Goal: Task Accomplishment & Management: Manage account settings

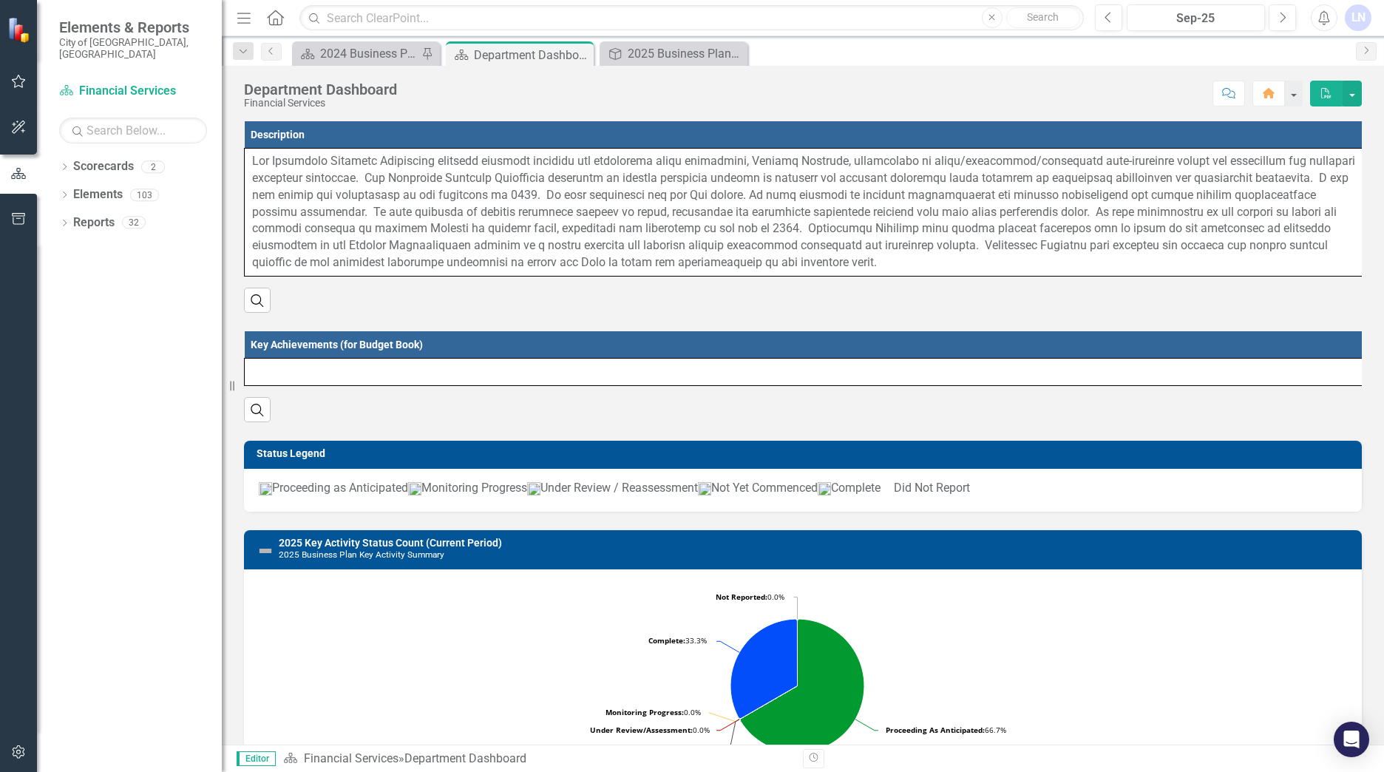
scroll to position [688, 0]
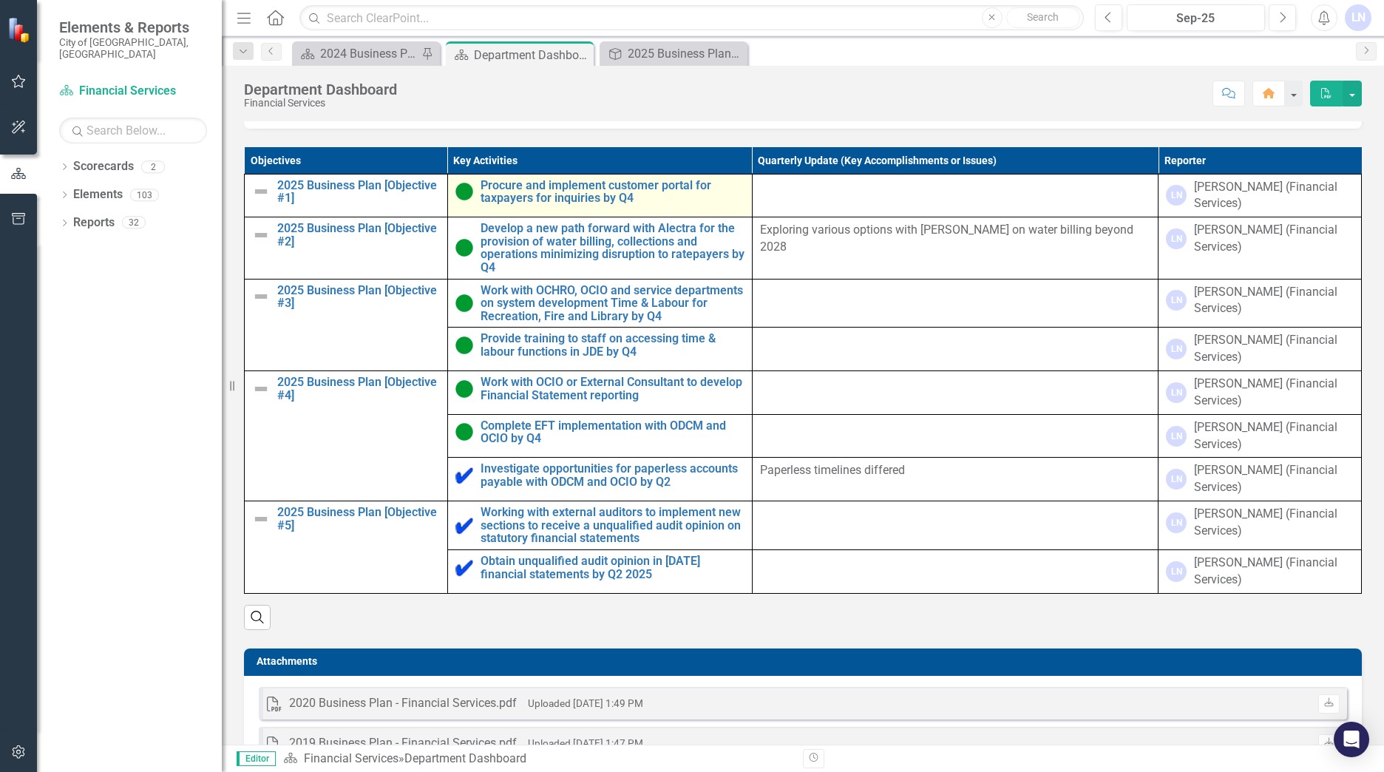
click at [459, 200] on img at bounding box center [464, 192] width 18 height 18
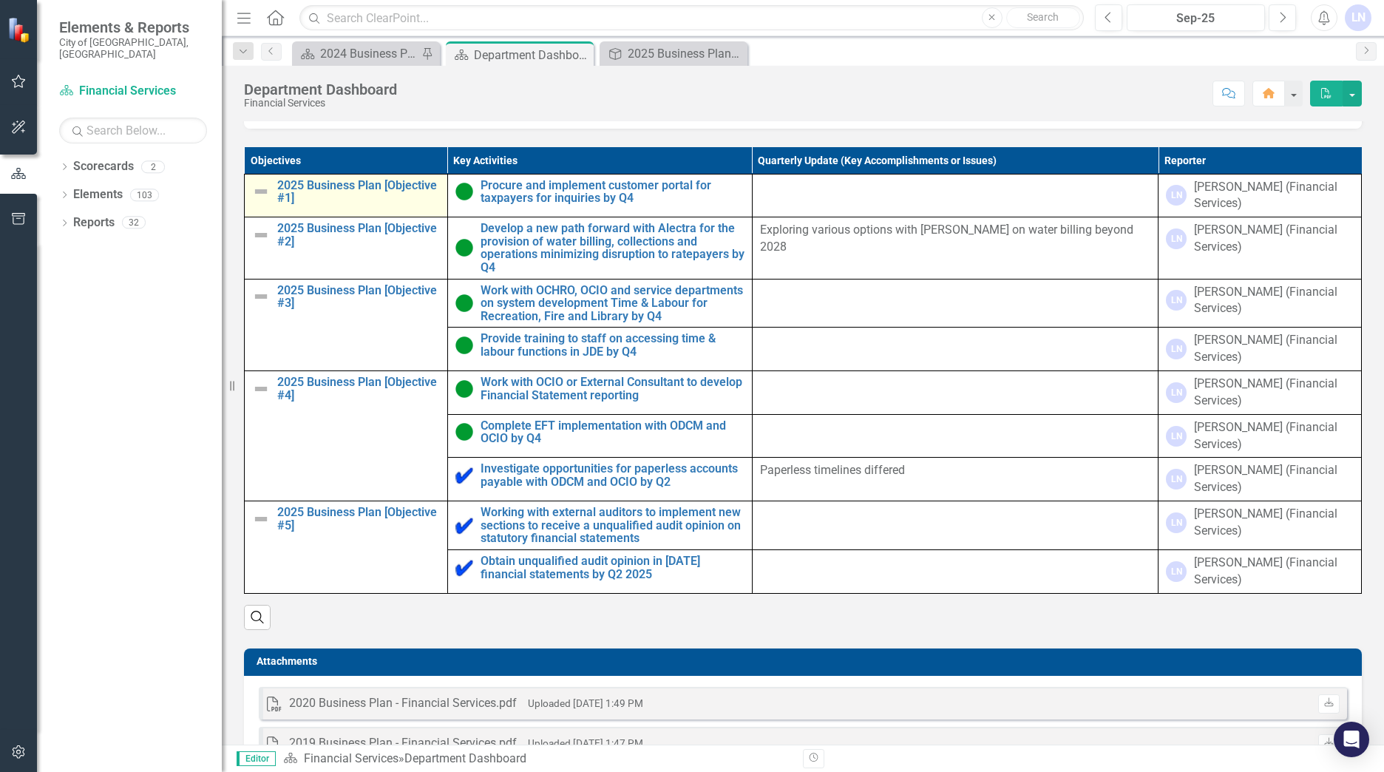
click at [263, 200] on img at bounding box center [261, 192] width 18 height 18
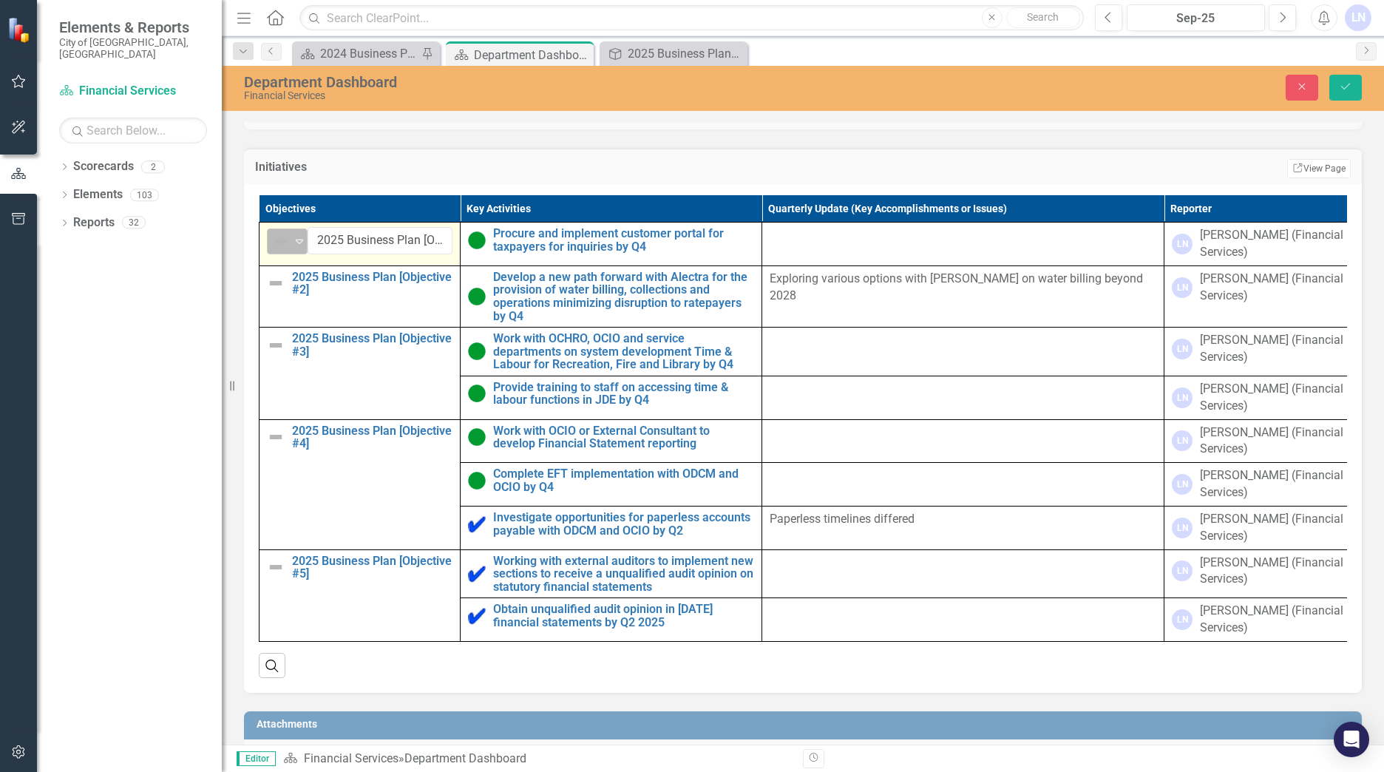
click at [300, 244] on icon at bounding box center [299, 241] width 7 height 4
click at [273, 292] on img at bounding box center [276, 283] width 18 height 18
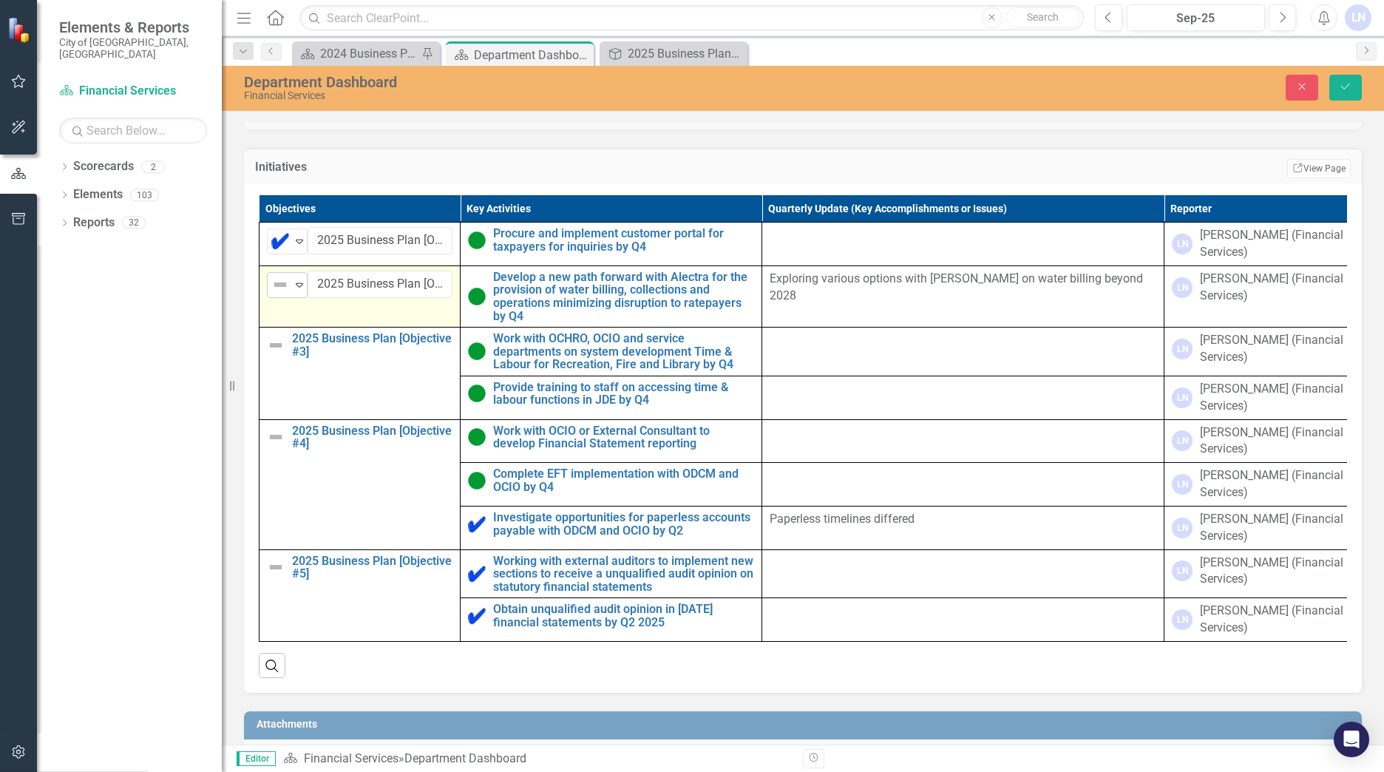
click at [302, 290] on icon "Expand" at bounding box center [299, 285] width 15 height 12
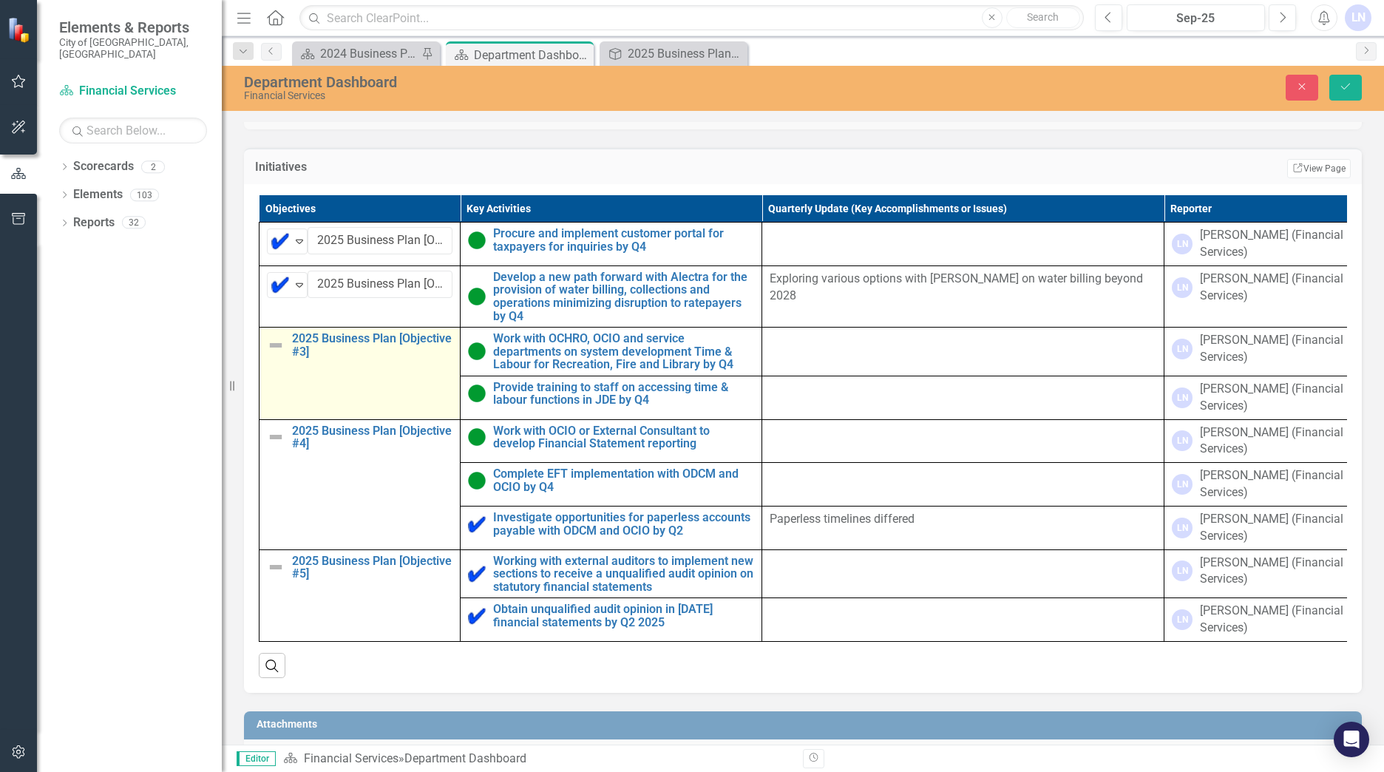
click at [276, 354] on img at bounding box center [276, 345] width 18 height 18
click at [275, 354] on img at bounding box center [276, 345] width 18 height 18
click at [298, 353] on icon "Expand" at bounding box center [299, 347] width 15 height 12
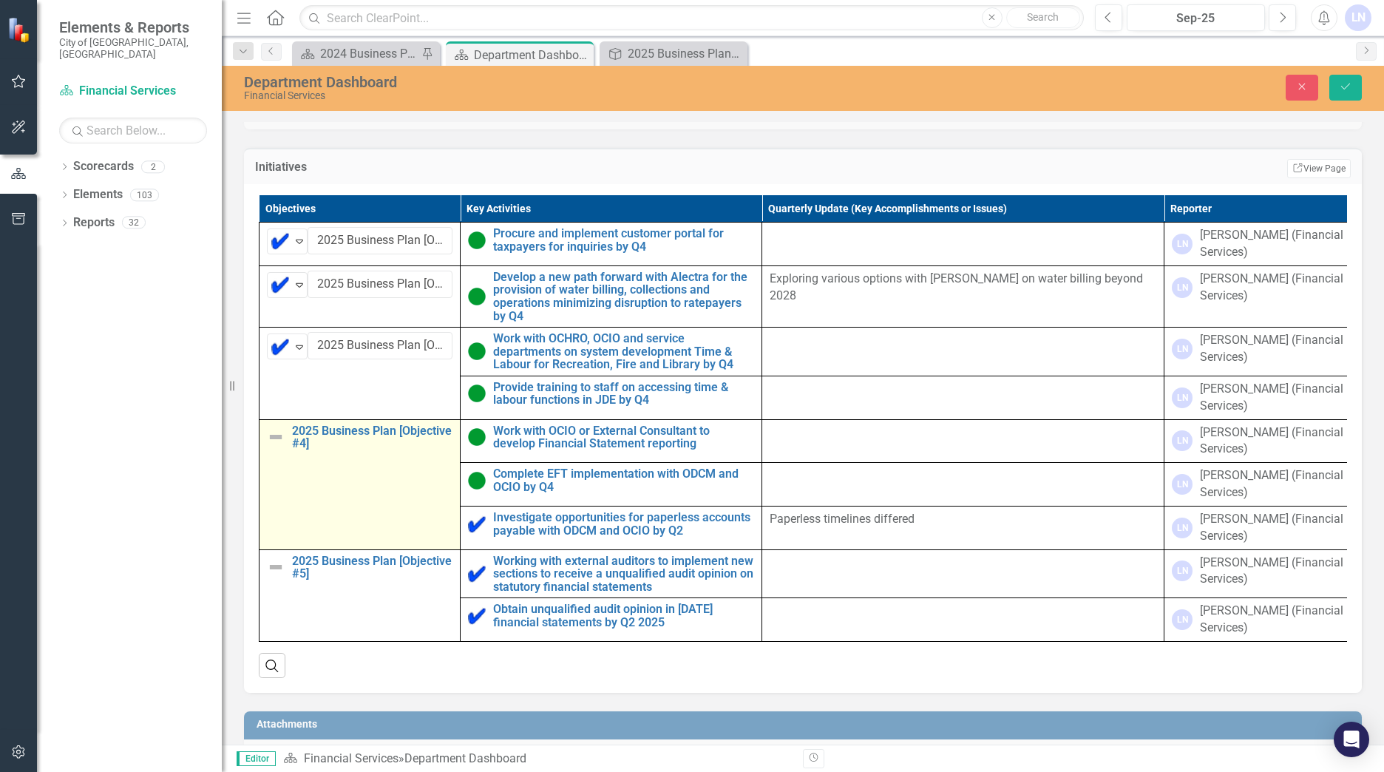
click at [274, 446] on img at bounding box center [276, 437] width 18 height 18
click at [275, 446] on img at bounding box center [276, 437] width 18 height 18
drag, startPoint x: 299, startPoint y: 461, endPoint x: 308, endPoint y: 471, distance: 13.6
click at [299, 444] on icon "Expand" at bounding box center [299, 438] width 15 height 12
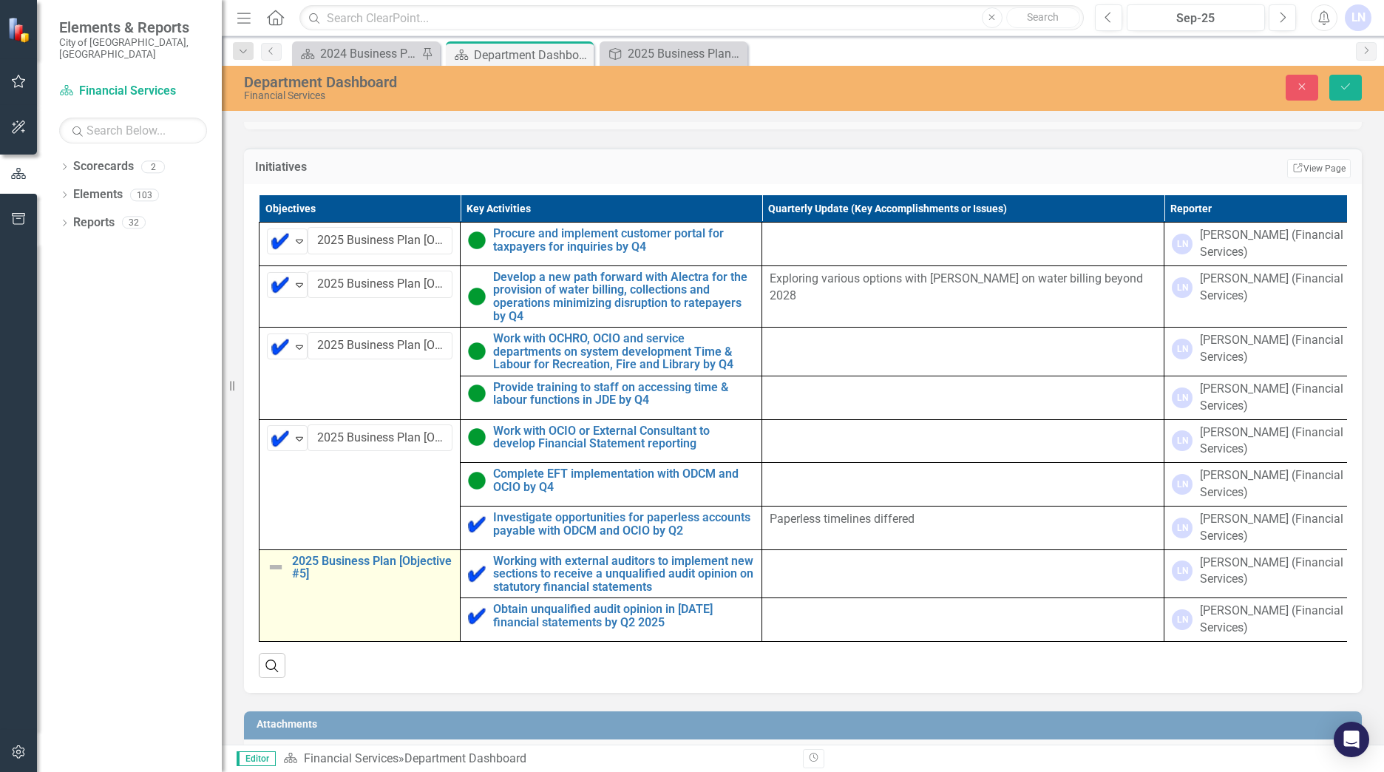
click at [277, 576] on img at bounding box center [276, 567] width 18 height 18
click at [276, 576] on img at bounding box center [276, 567] width 18 height 18
drag, startPoint x: 299, startPoint y: 591, endPoint x: 305, endPoint y: 607, distance: 16.9
click at [299, 574] on icon "Expand" at bounding box center [299, 568] width 15 height 12
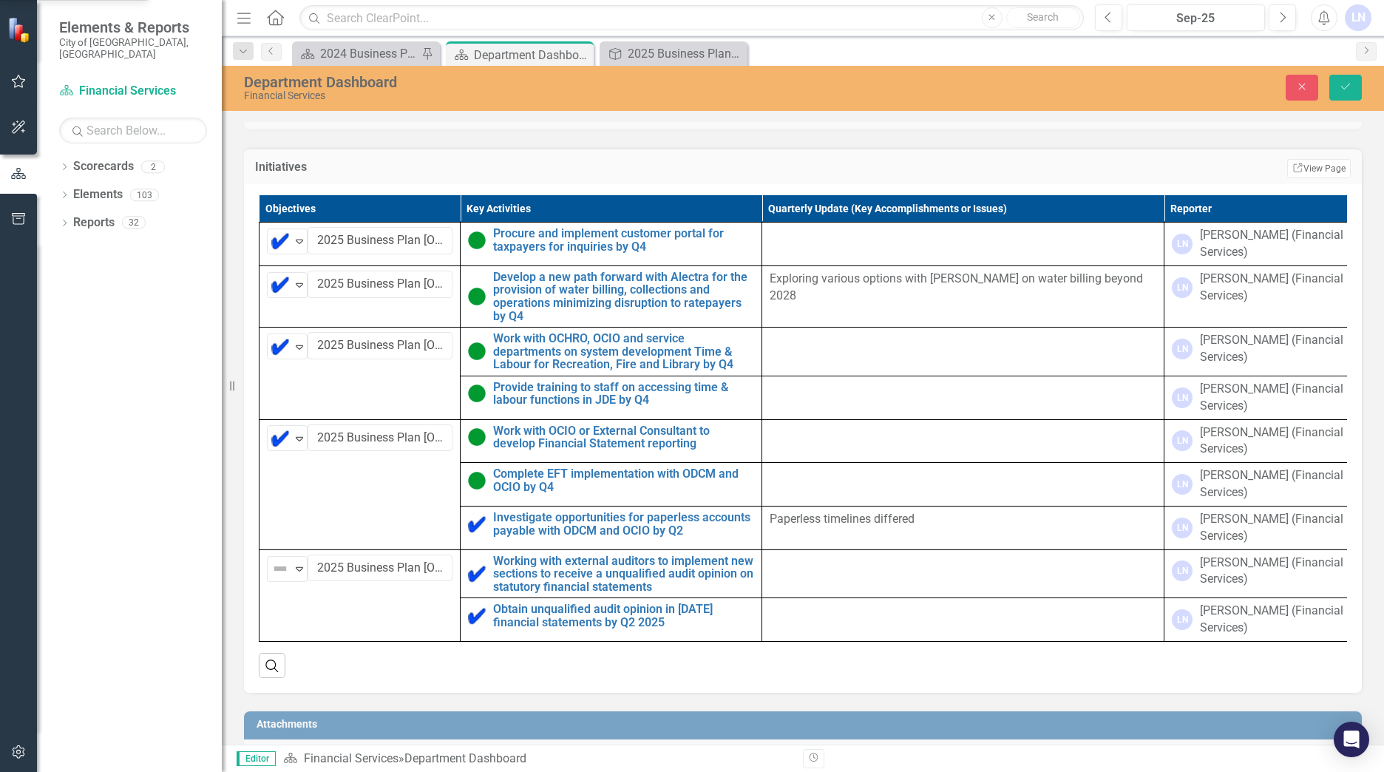
click at [1347, 85] on icon "Save" at bounding box center [1345, 86] width 13 height 10
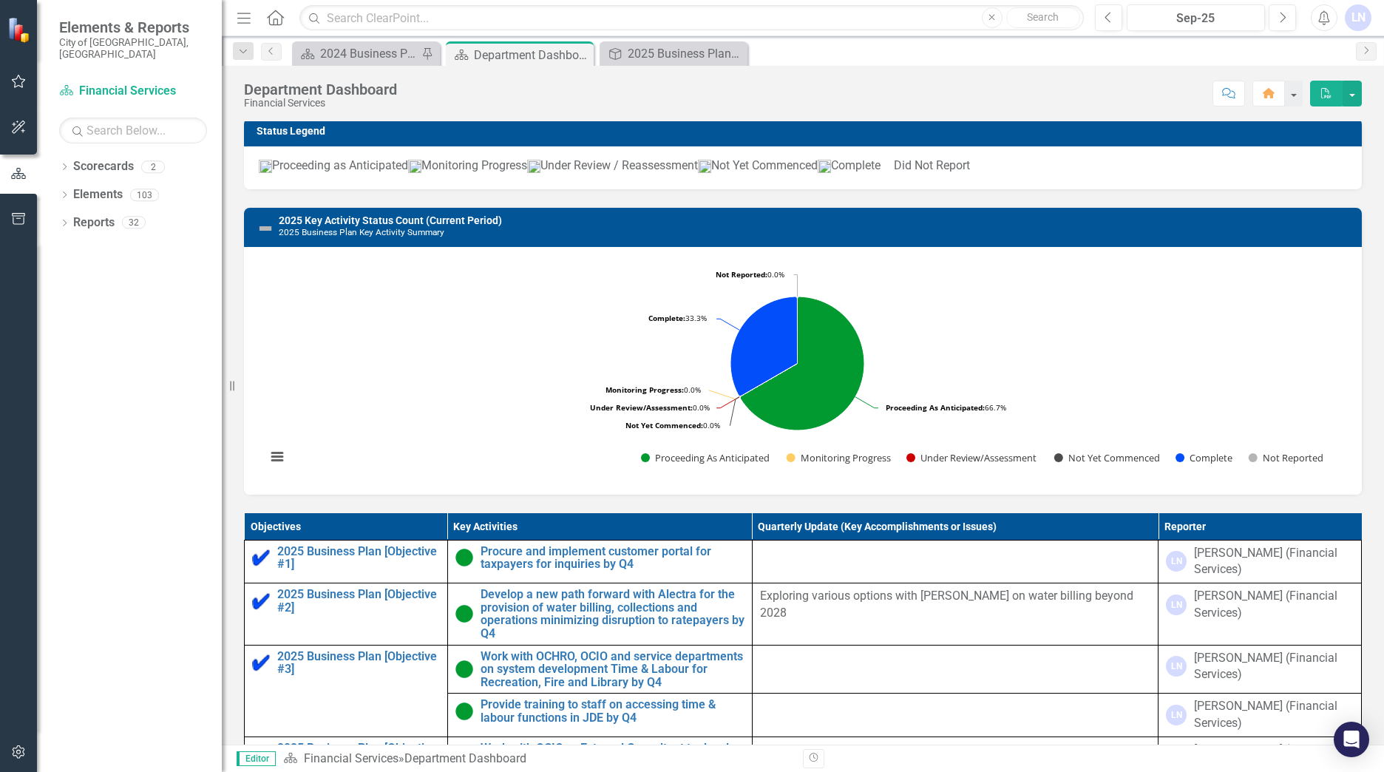
scroll to position [0, 0]
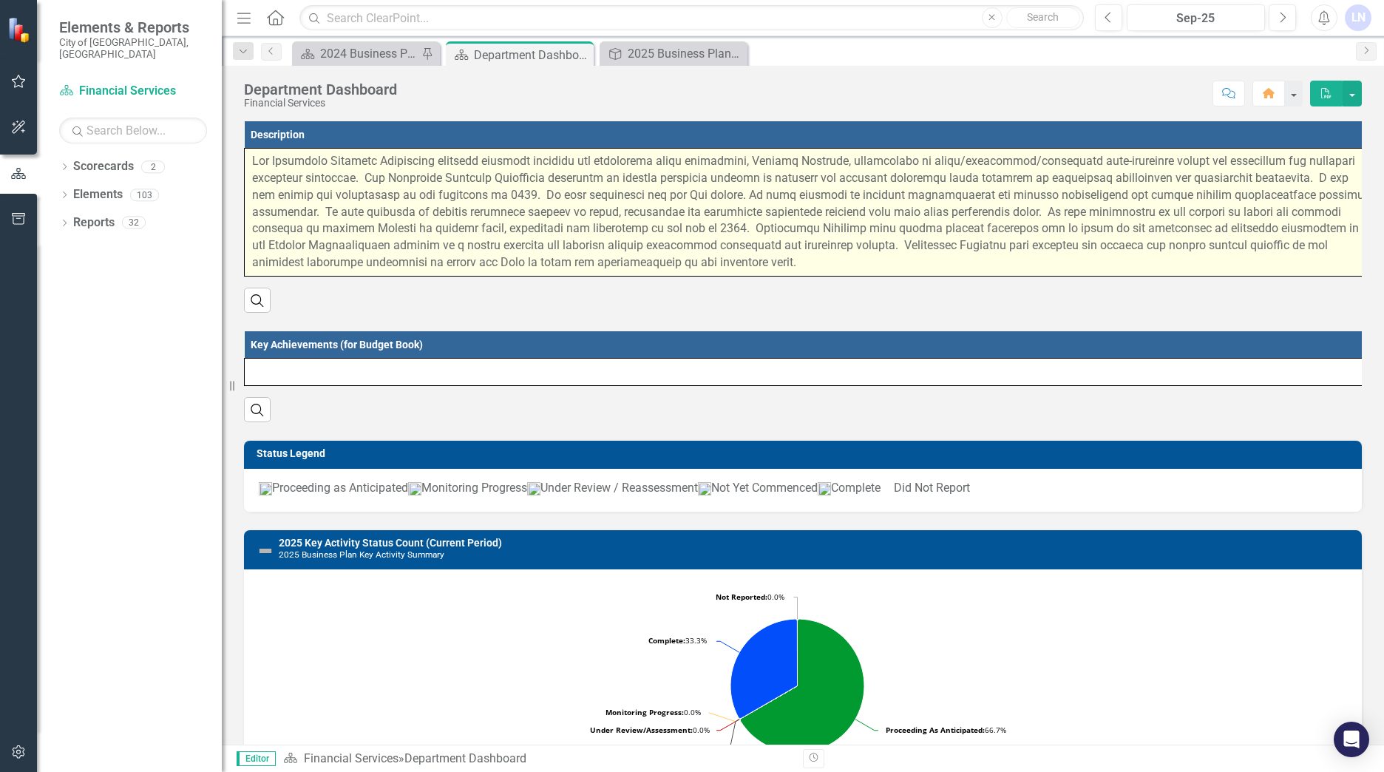
click at [257, 162] on p at bounding box center [809, 212] width 1115 height 118
drag, startPoint x: 253, startPoint y: 158, endPoint x: 348, endPoint y: 169, distance: 95.9
click at [348, 169] on p at bounding box center [809, 212] width 1115 height 118
click at [403, 207] on p at bounding box center [809, 212] width 1115 height 118
click at [402, 205] on p at bounding box center [809, 212] width 1115 height 118
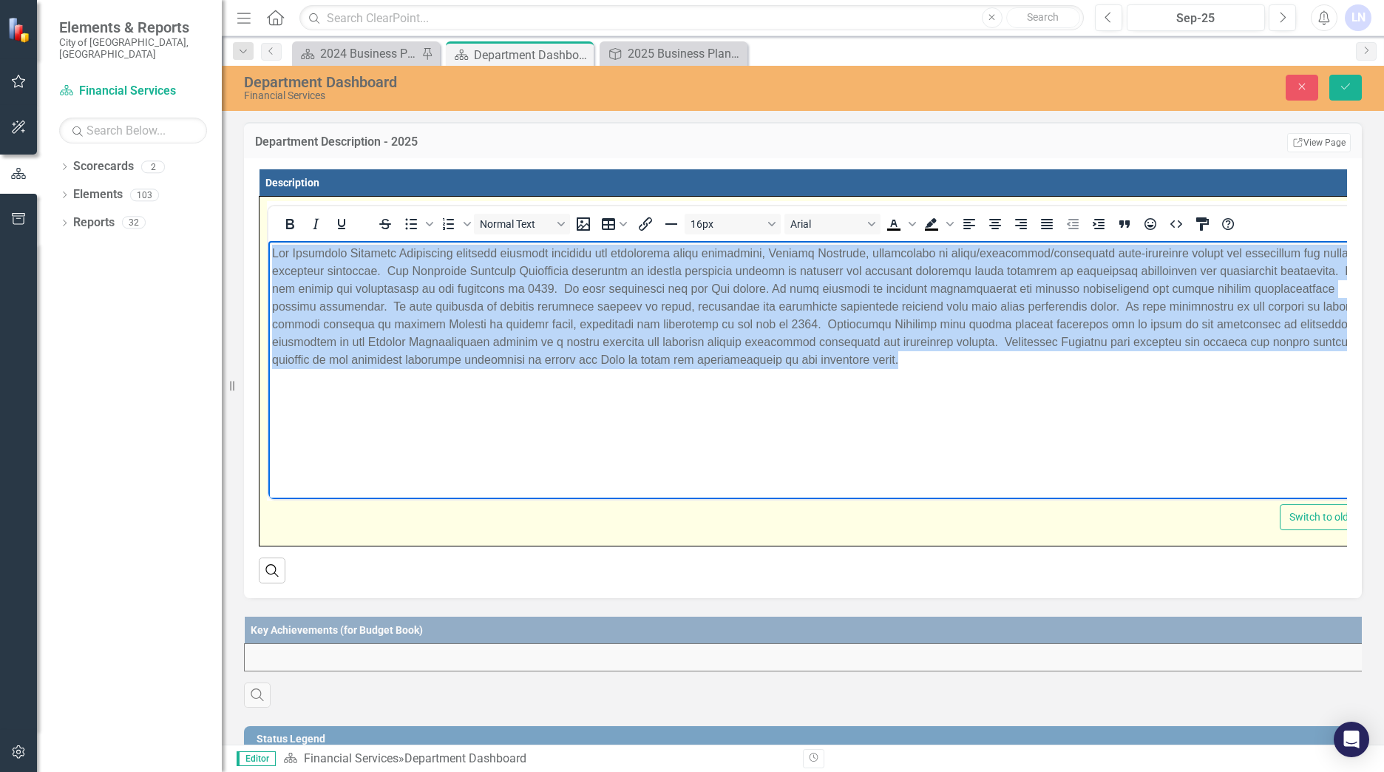
drag, startPoint x: 271, startPoint y: 249, endPoint x: 883, endPoint y: 408, distance: 632.3
click at [884, 402] on body "Rich Text Area. Press ALT-0 for help." at bounding box center [826, 352] width 1117 height 222
copy p "Lor Ipsumdolo Sitametc Adipiscing elitsedd eiusmodt incididu utl etdolorema ali…"
click at [1095, 383] on body "Rich Text Area. Press ALT-0 for help." at bounding box center [826, 352] width 1117 height 222
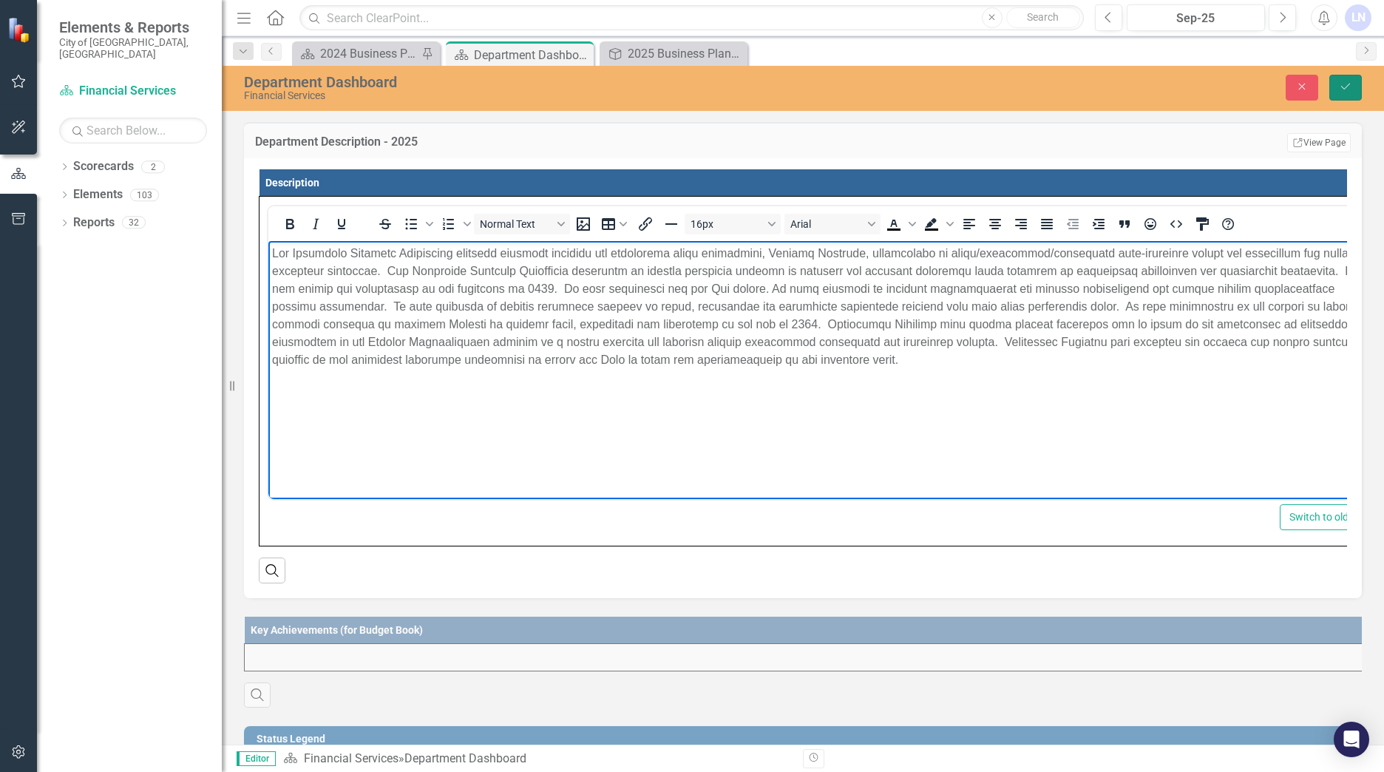
click at [1338, 85] on button "Save" at bounding box center [1345, 88] width 33 height 26
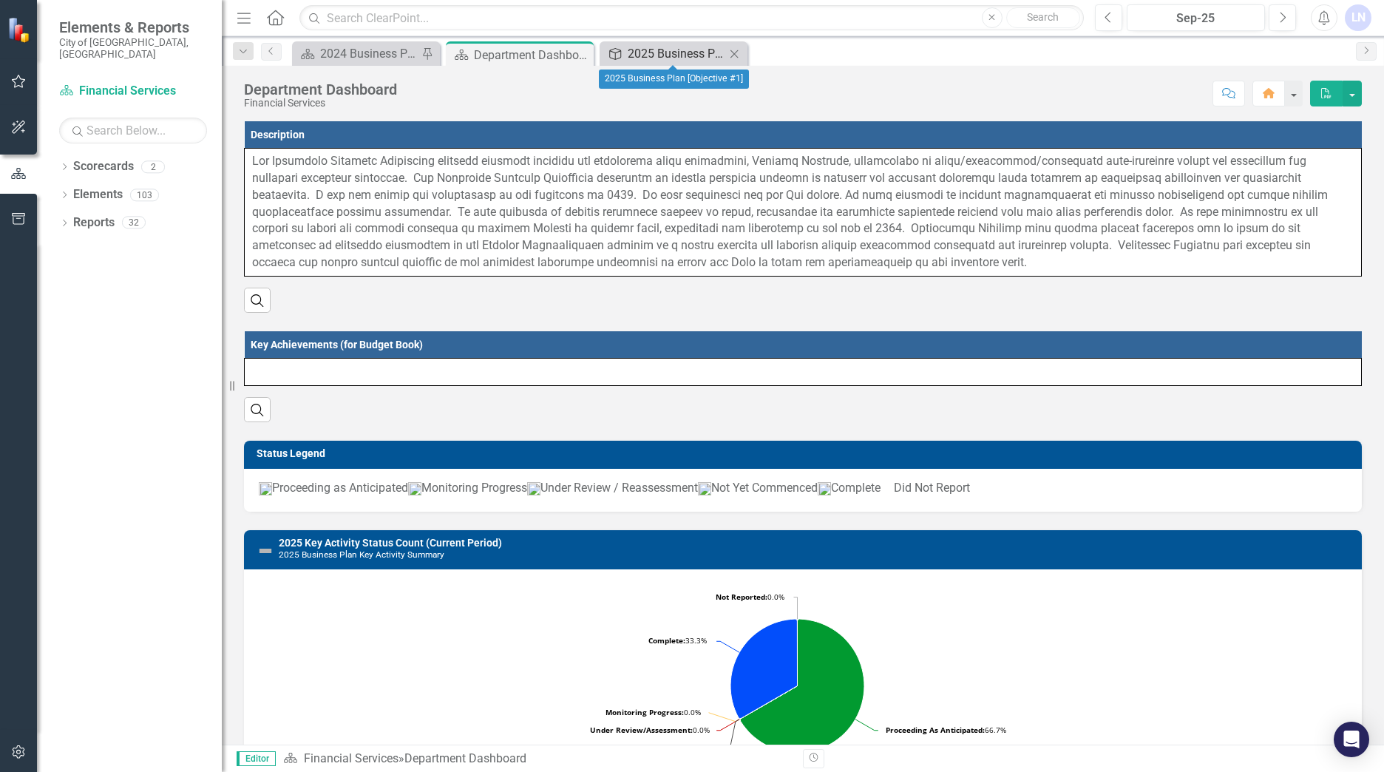
click at [680, 47] on div "2025 Business Plan [Objective #1]" at bounding box center [677, 53] width 98 height 18
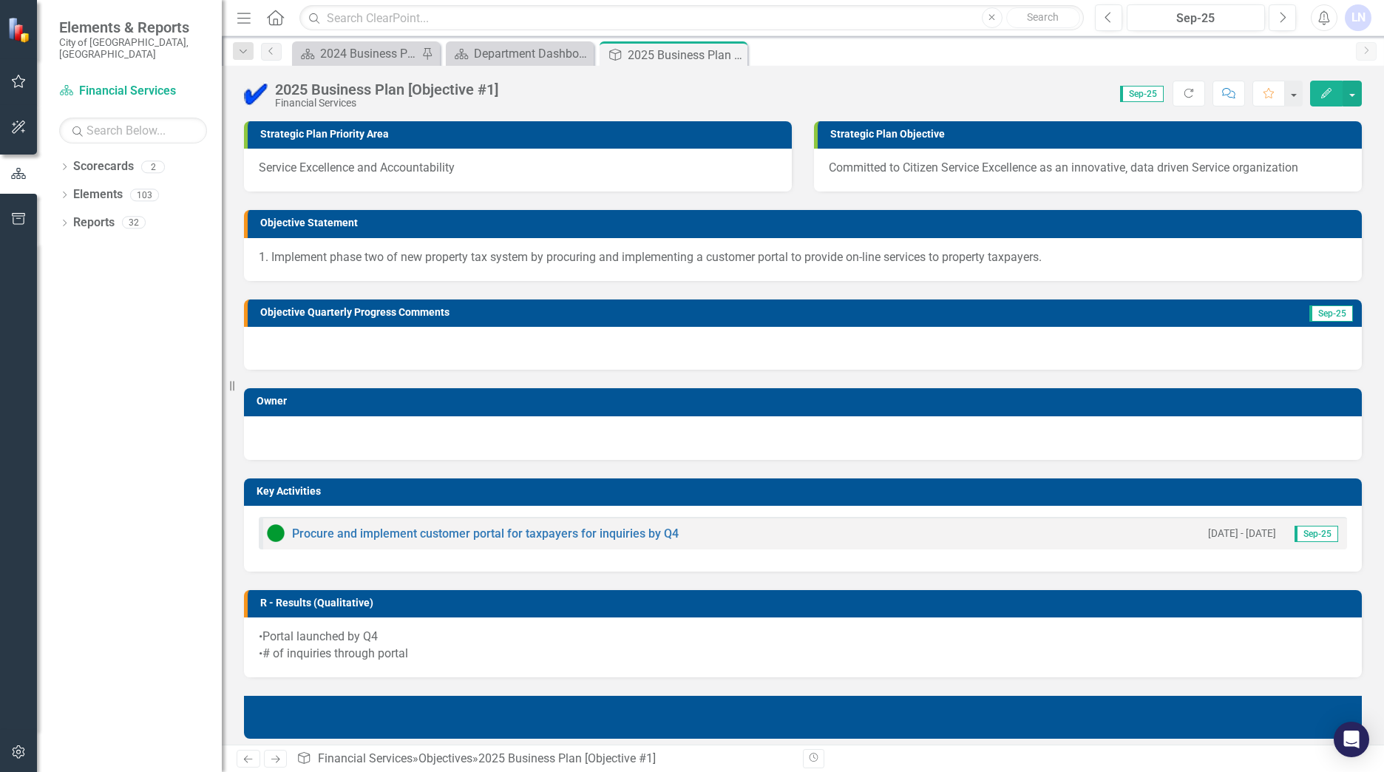
click at [1360, 13] on div "LN" at bounding box center [1357, 17] width 27 height 27
click at [1296, 182] on link "Logout Log Out" at bounding box center [1312, 186] width 117 height 27
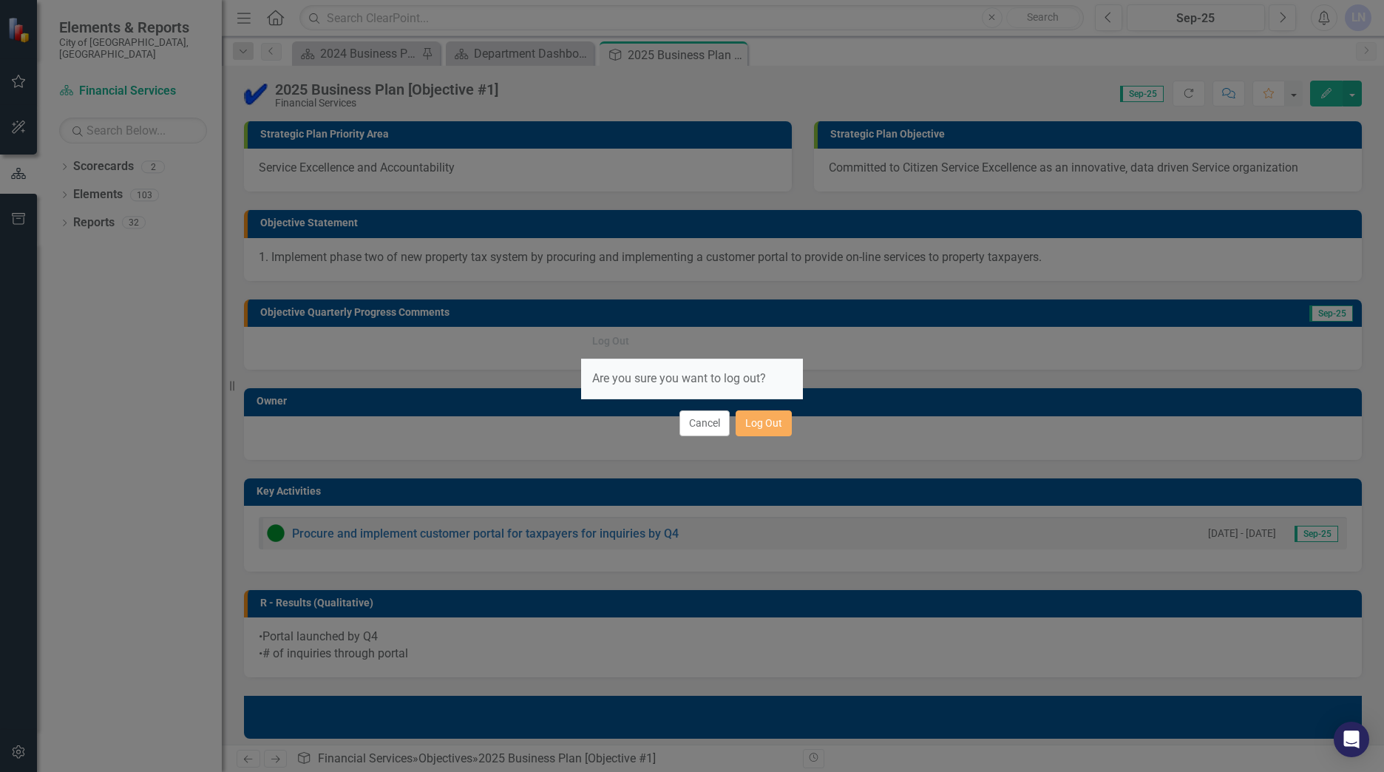
click at [706, 421] on button "Cancel" at bounding box center [704, 423] width 50 height 26
